Goal: Task Accomplishment & Management: Manage account settings

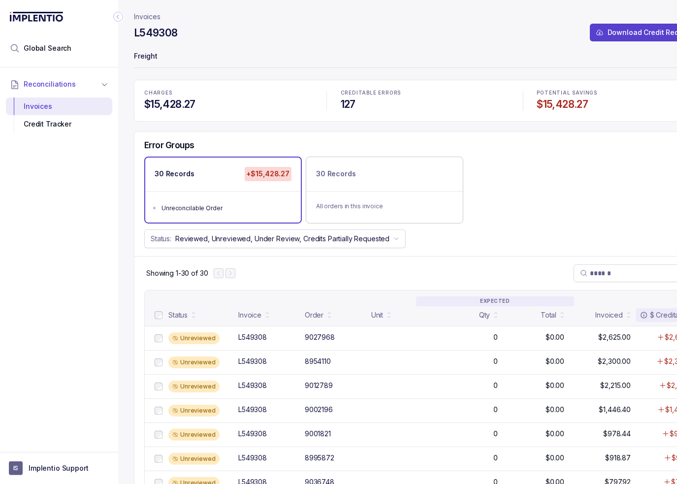
click at [247, 66] on p "Freight" at bounding box center [425, 57] width 582 height 20
click at [123, 226] on div "Invoices L549308 Download Credit Request CSV Freight CHARGES $15,428.27 CREDITA…" at bounding box center [420, 242] width 605 height 484
click at [115, 15] on icon "Collapse Icon" at bounding box center [118, 17] width 10 height 10
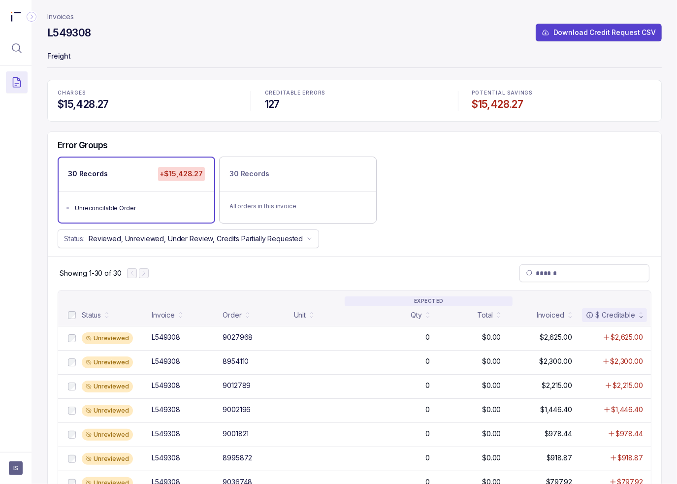
drag, startPoint x: 210, startPoint y: 27, endPoint x: 162, endPoint y: 34, distance: 48.3
click at [210, 27] on div "L549308 Download Credit Request CSV" at bounding box center [354, 35] width 614 height 18
click at [295, 37] on div "L549308 Download Credit Request CSV" at bounding box center [354, 35] width 614 height 18
drag, startPoint x: 476, startPoint y: 129, endPoint x: 305, endPoint y: 52, distance: 187.6
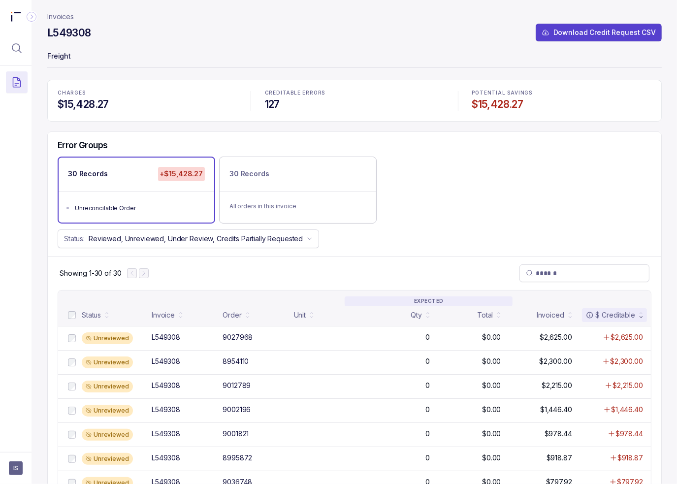
click at [461, 183] on div "30 Records +$15,428.27 Unreconcilable Order 30 Records All orders in this invoi…" at bounding box center [354, 189] width 613 height 66
click at [133, 51] on p "Freight" at bounding box center [354, 57] width 614 height 20
drag, startPoint x: 130, startPoint y: 129, endPoint x: 13, endPoint y: 167, distance: 122.9
click at [376, 234] on div "Status: Reviewed, Unreviewed, Under Review, Credits Partially Requested" at bounding box center [354, 238] width 613 height 19
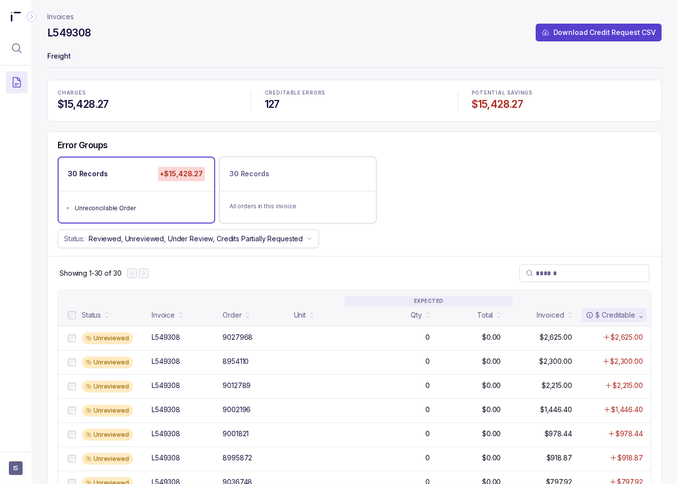
click at [162, 52] on p "Freight" at bounding box center [354, 57] width 614 height 20
click at [411, 146] on div "Error Groups" at bounding box center [354, 148] width 613 height 17
click at [205, 48] on p "Freight" at bounding box center [354, 57] width 614 height 20
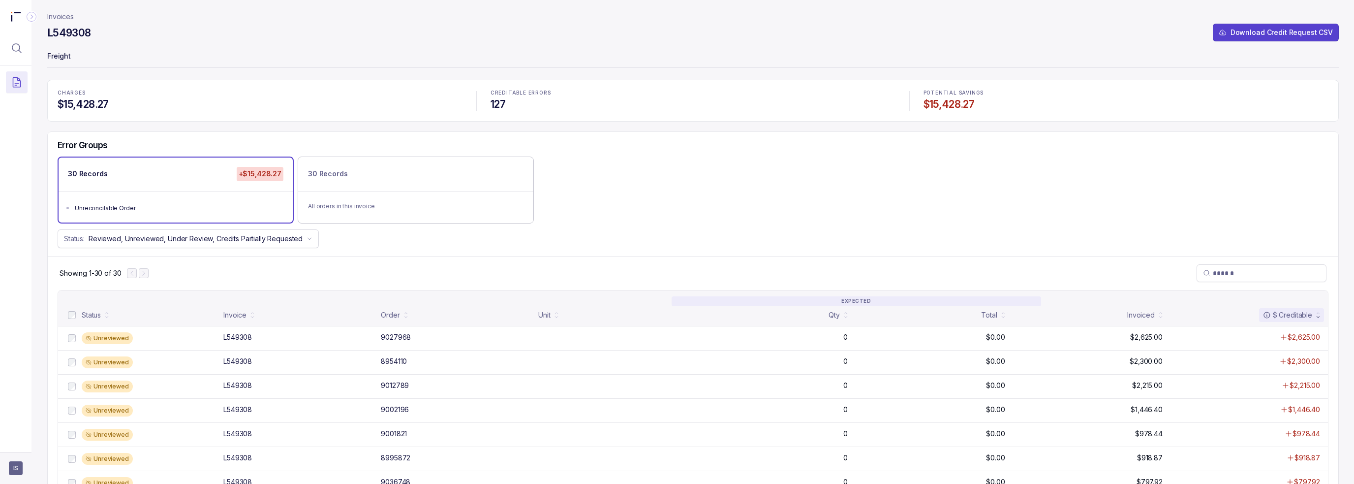
click at [16, 471] on span "IS" at bounding box center [16, 468] width 14 height 14
click at [18, 446] on icon at bounding box center [15, 447] width 5 height 6
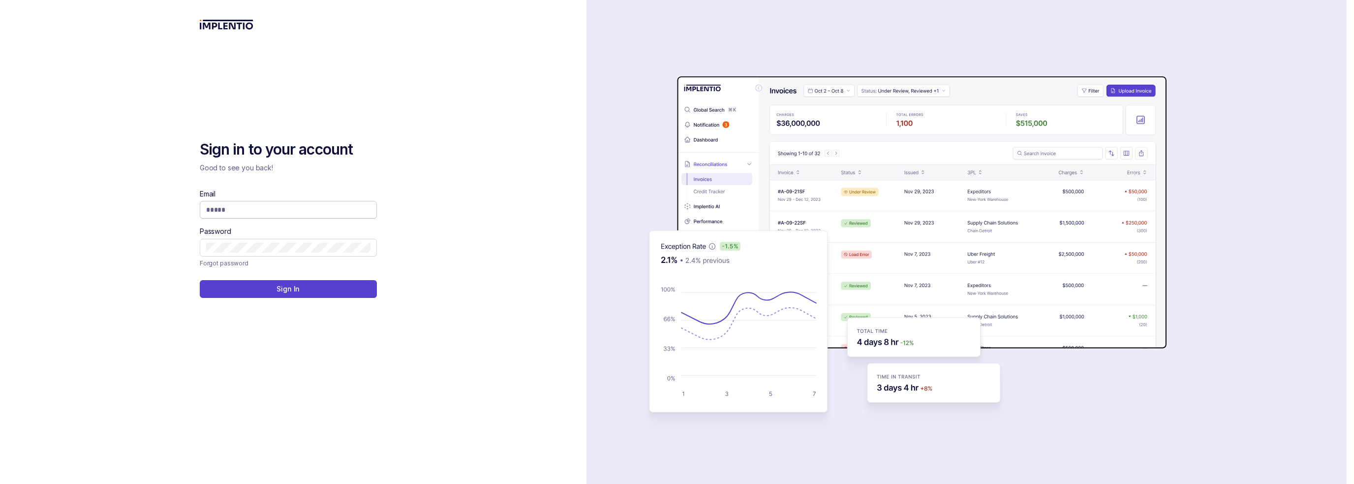
click at [238, 211] on input "Email" at bounding box center [288, 210] width 164 height 10
type input "**********"
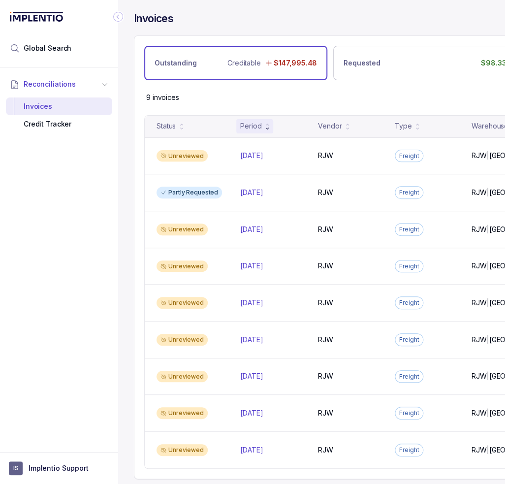
drag, startPoint x: 100, startPoint y: 209, endPoint x: 101, endPoint y: 200, distance: 9.4
click at [100, 207] on div "Reconciliations Invoices Credit Tracker" at bounding box center [59, 256] width 118 height 378
click at [119, 16] on icon "Collapse Icon" at bounding box center [118, 17] width 10 height 10
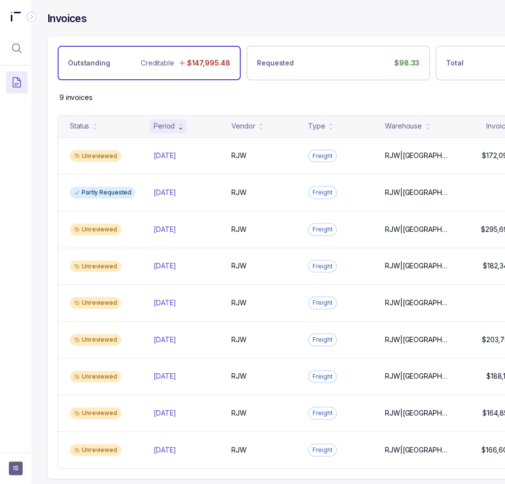
click at [174, 19] on div "Invoices" at bounding box center [338, 24] width 582 height 24
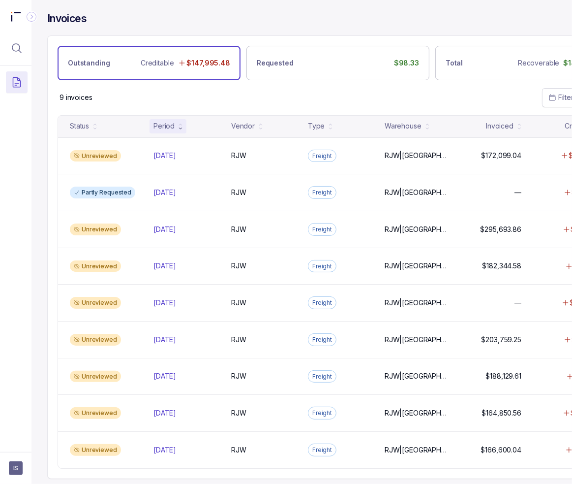
click at [319, 101] on div "9 invoices Filter by date" at bounding box center [338, 97] width 581 height 34
click at [130, 100] on div "9 invoices Filter by date" at bounding box center [338, 97] width 581 height 34
click at [20, 465] on span "IS" at bounding box center [16, 468] width 14 height 14
click at [23, 448] on div "Logout" at bounding box center [58, 447] width 93 height 12
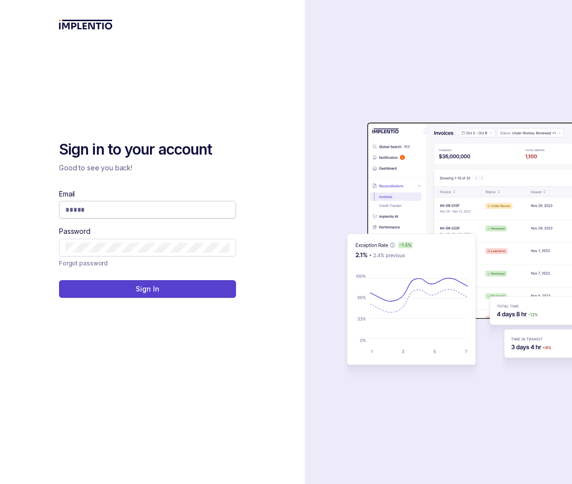
click at [112, 210] on input "Email" at bounding box center [147, 210] width 164 height 10
type input "**********"
